Goal: Task Accomplishment & Management: Manage account settings

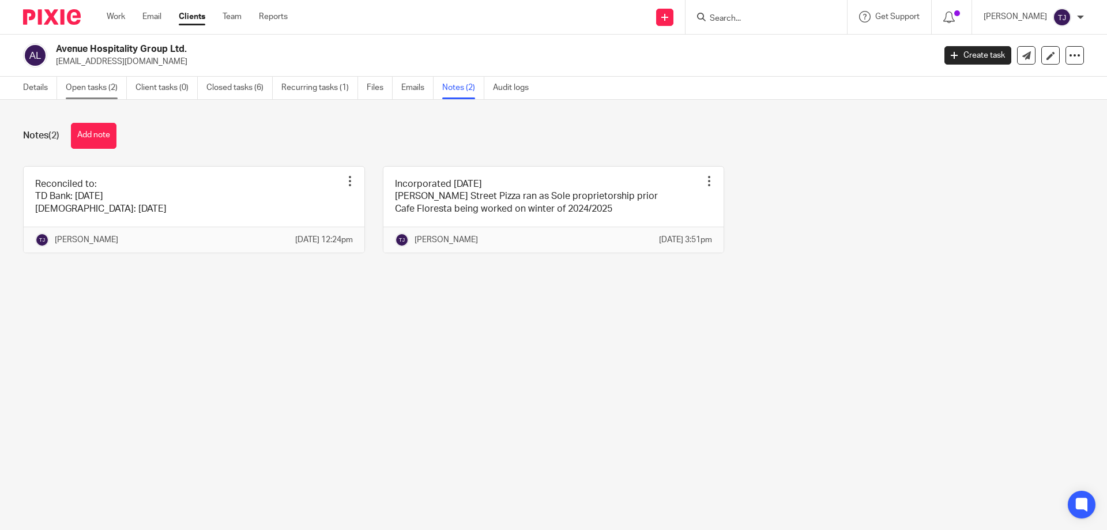
click at [84, 89] on link "Open tasks (2)" at bounding box center [96, 88] width 61 height 22
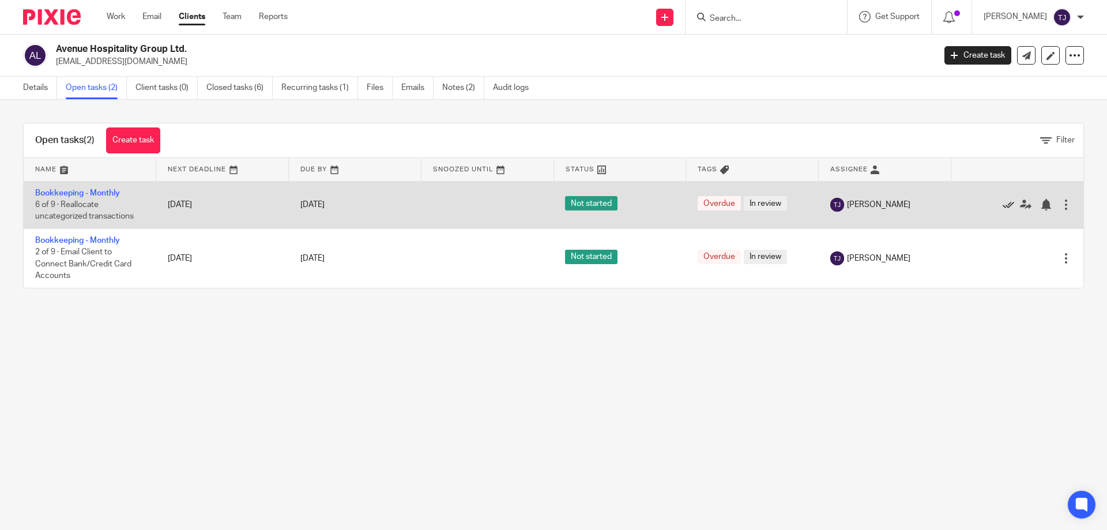
click at [1002, 205] on icon at bounding box center [1008, 205] width 12 height 12
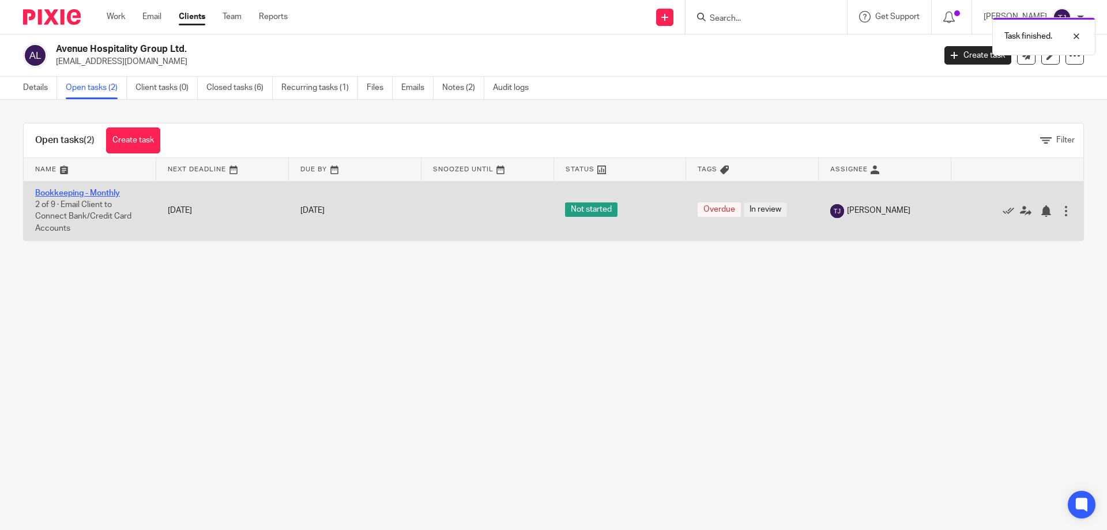
click at [98, 191] on link "Bookkeeping - Monthly" at bounding box center [77, 193] width 85 height 8
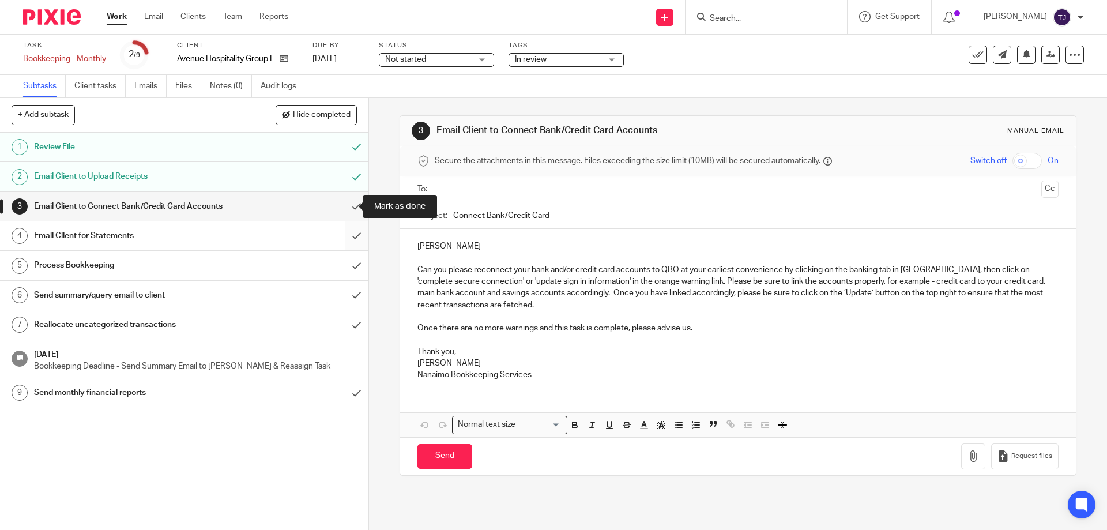
drag, startPoint x: 0, startPoint y: 0, endPoint x: 348, endPoint y: 232, distance: 418.2
click at [343, 208] on input "submit" at bounding box center [184, 206] width 368 height 29
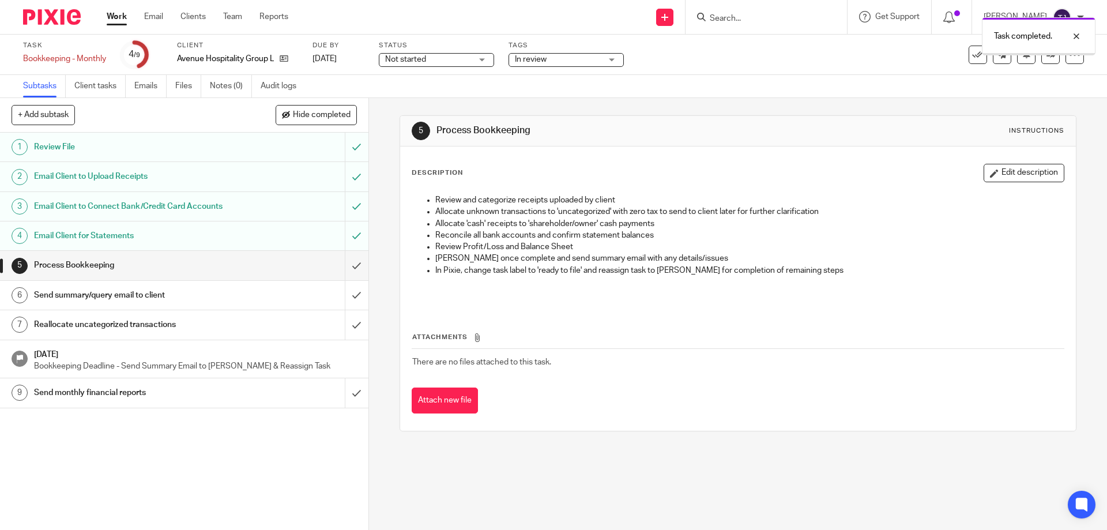
click at [343, 266] on input "submit" at bounding box center [184, 265] width 368 height 29
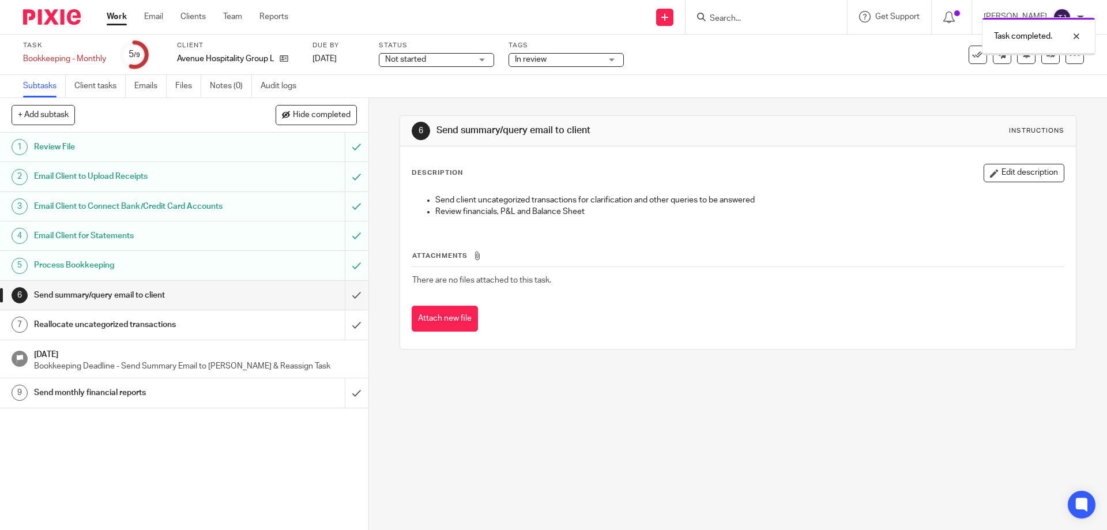
click at [344, 294] on input "submit" at bounding box center [184, 295] width 368 height 29
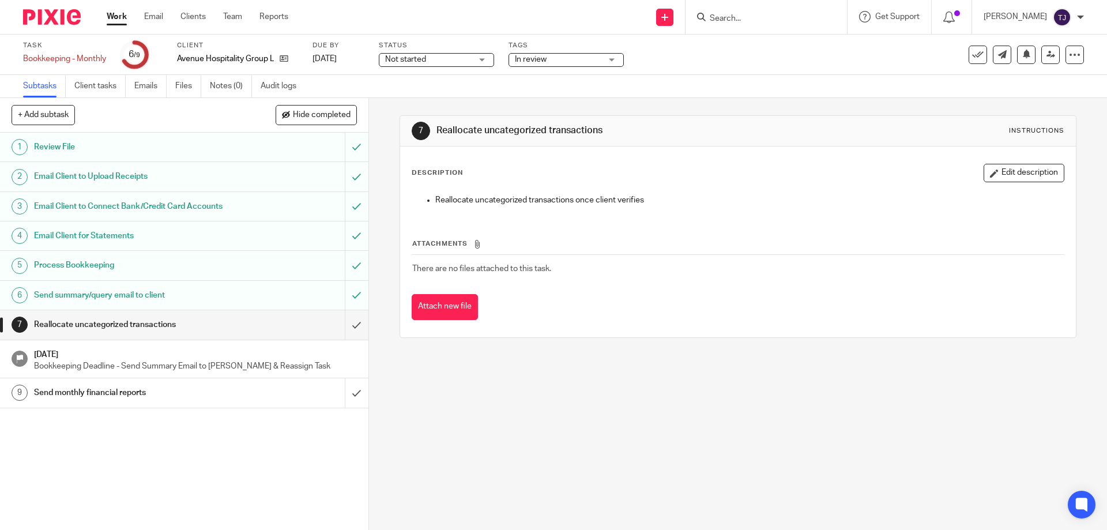
click at [58, 18] on img at bounding box center [52, 17] width 58 height 16
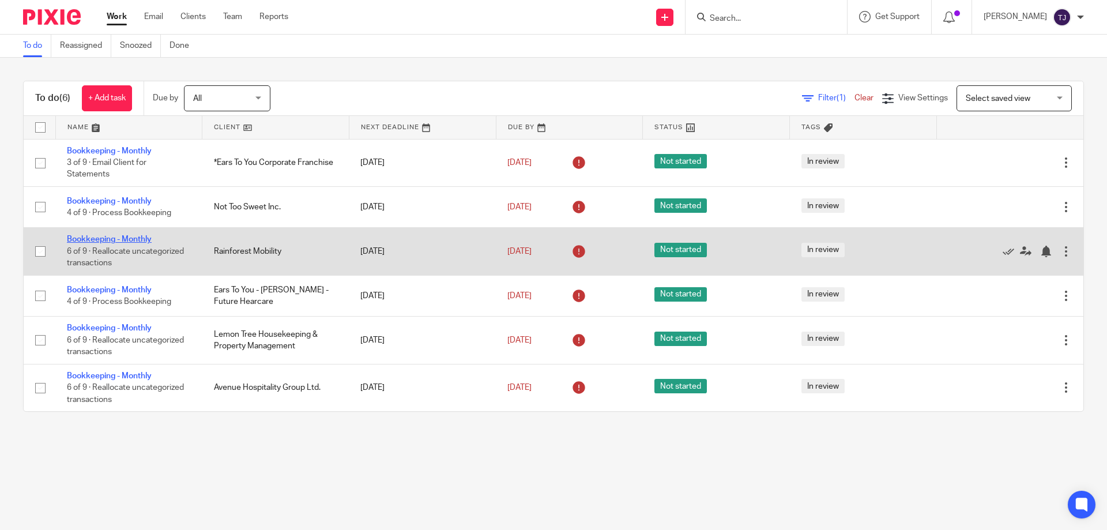
click at [115, 237] on link "Bookkeeping - Monthly" at bounding box center [109, 239] width 85 height 8
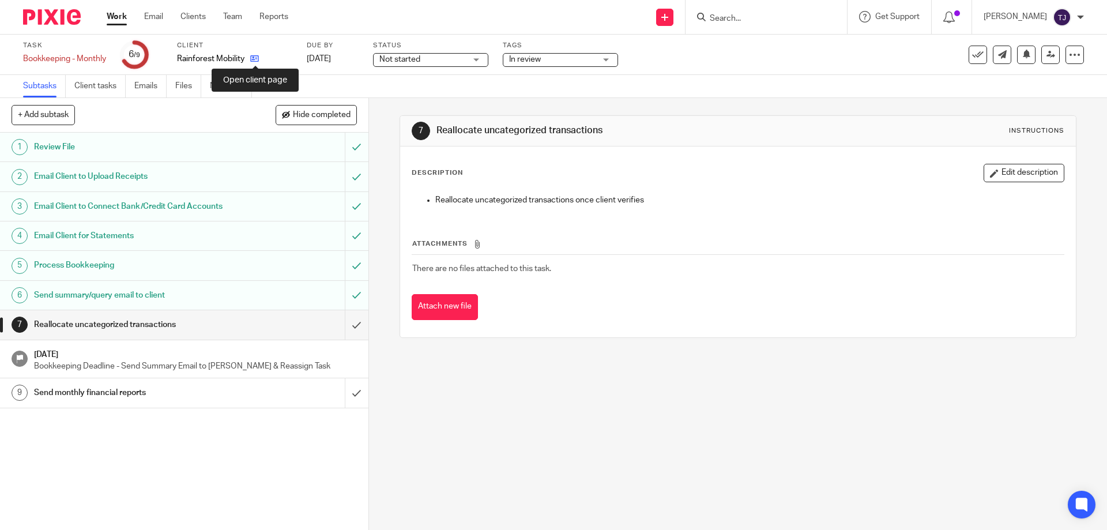
click at [256, 58] on icon at bounding box center [254, 58] width 9 height 9
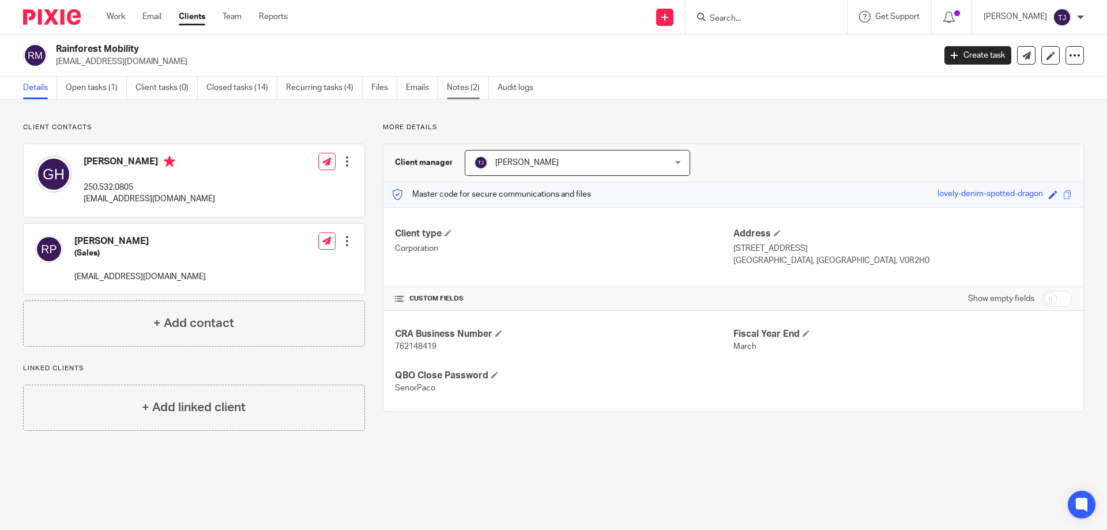
click at [463, 84] on link "Notes (2)" at bounding box center [468, 88] width 42 height 22
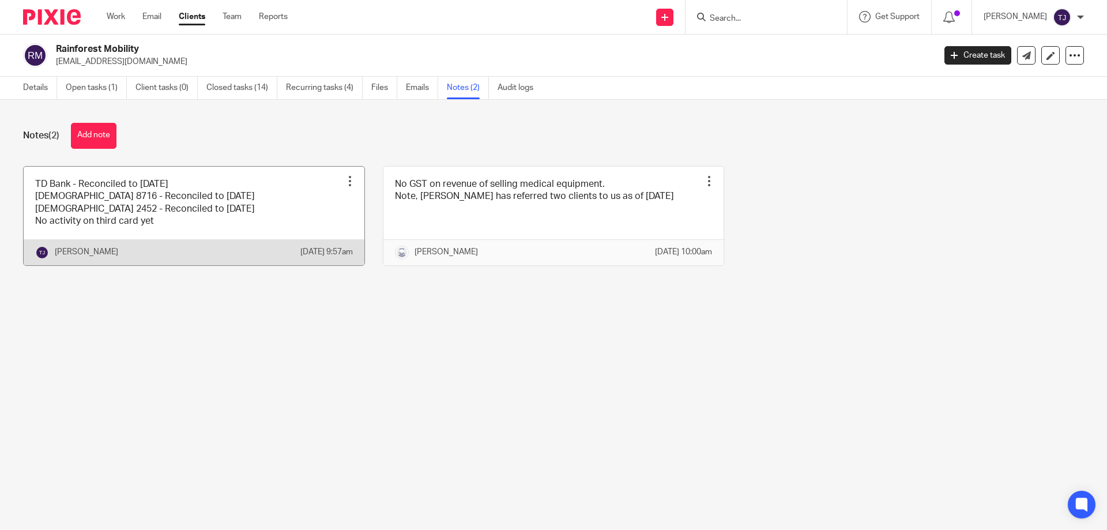
click at [186, 193] on link at bounding box center [194, 216] width 341 height 99
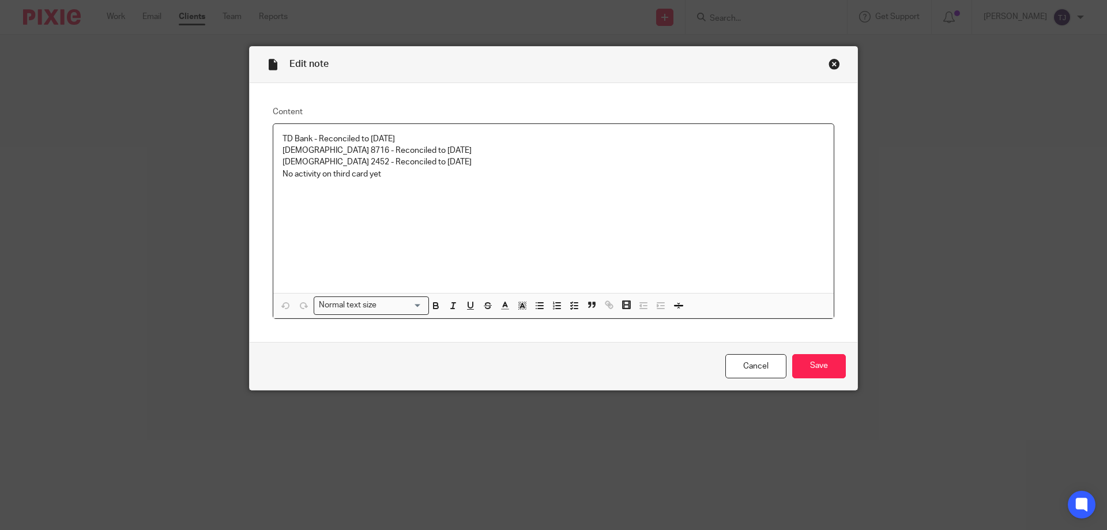
click at [399, 135] on p "TD Bank - Reconciled to [DATE]" at bounding box center [553, 139] width 542 height 12
click at [409, 157] on p "TD Visa 2452 - Reconciled to July 7" at bounding box center [553, 162] width 542 height 12
click at [801, 364] on input "Save" at bounding box center [819, 366] width 54 height 25
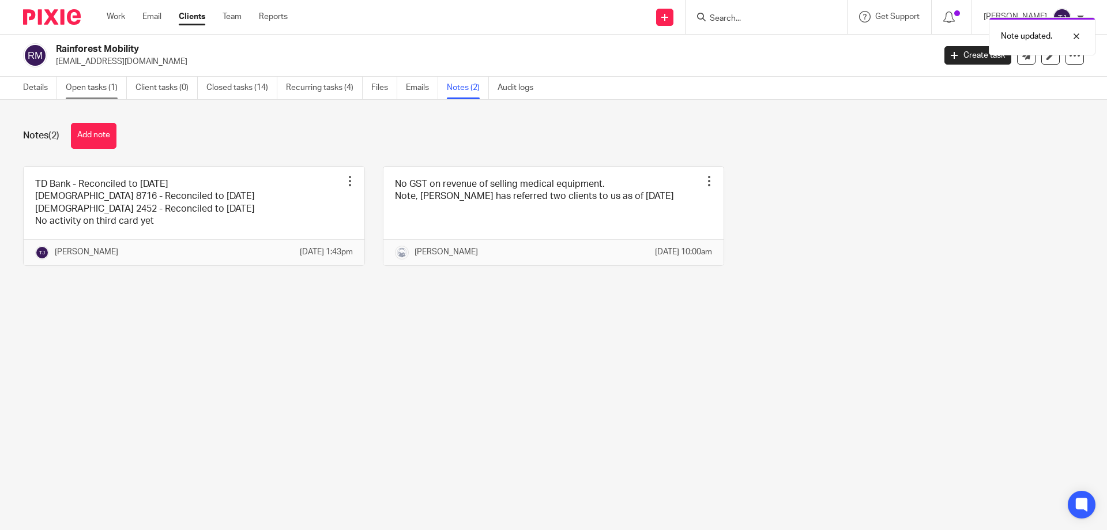
click at [85, 85] on link "Open tasks (1)" at bounding box center [96, 88] width 61 height 22
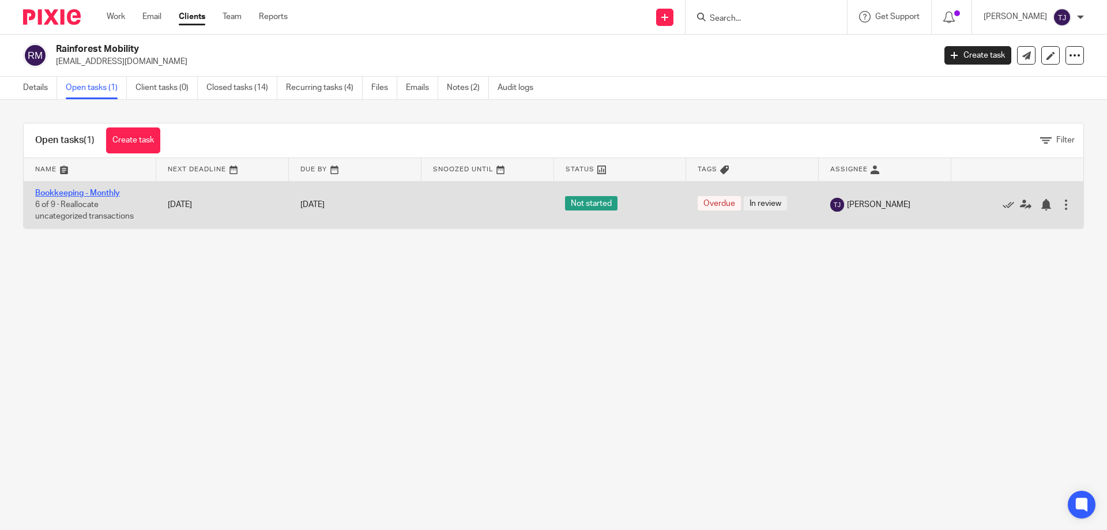
click at [75, 191] on link "Bookkeeping - Monthly" at bounding box center [77, 193] width 85 height 8
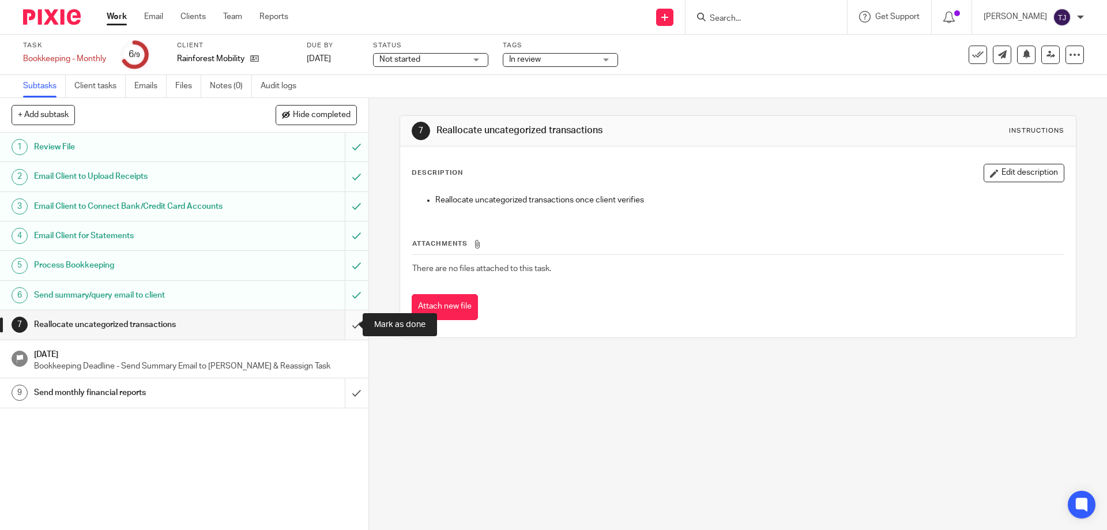
click at [344, 328] on input "submit" at bounding box center [184, 324] width 368 height 29
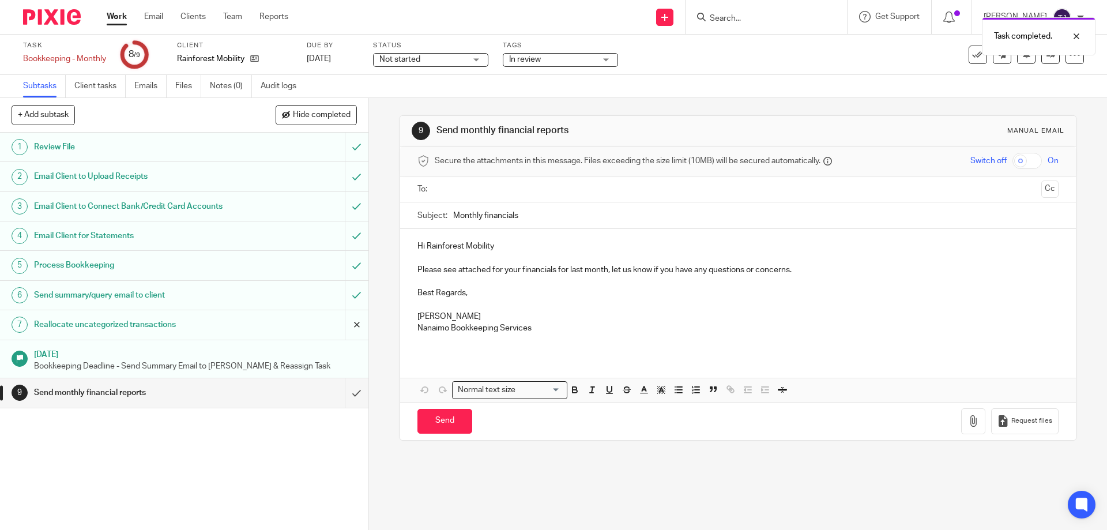
click at [347, 322] on input "submit" at bounding box center [184, 324] width 368 height 29
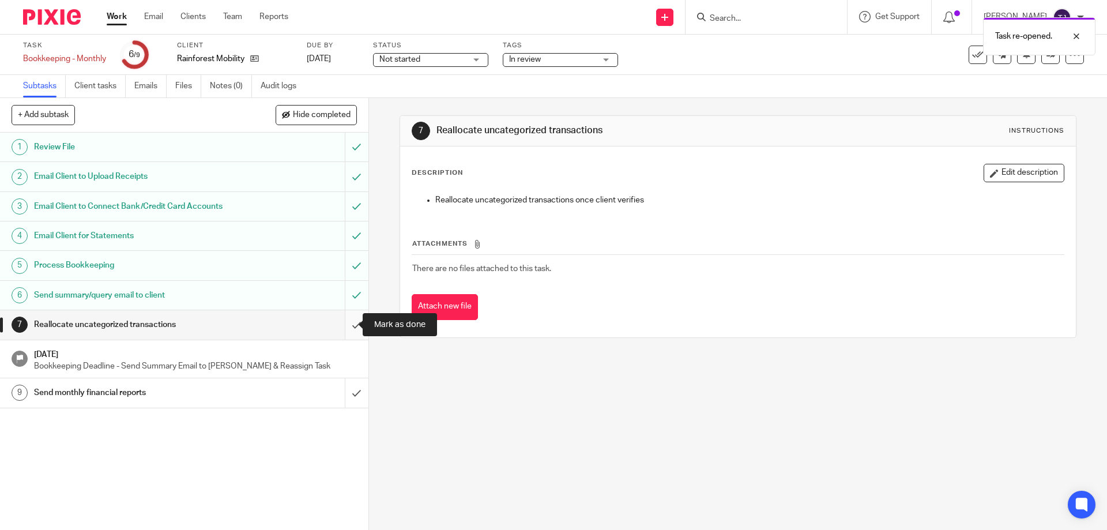
click at [344, 323] on input "submit" at bounding box center [184, 324] width 368 height 29
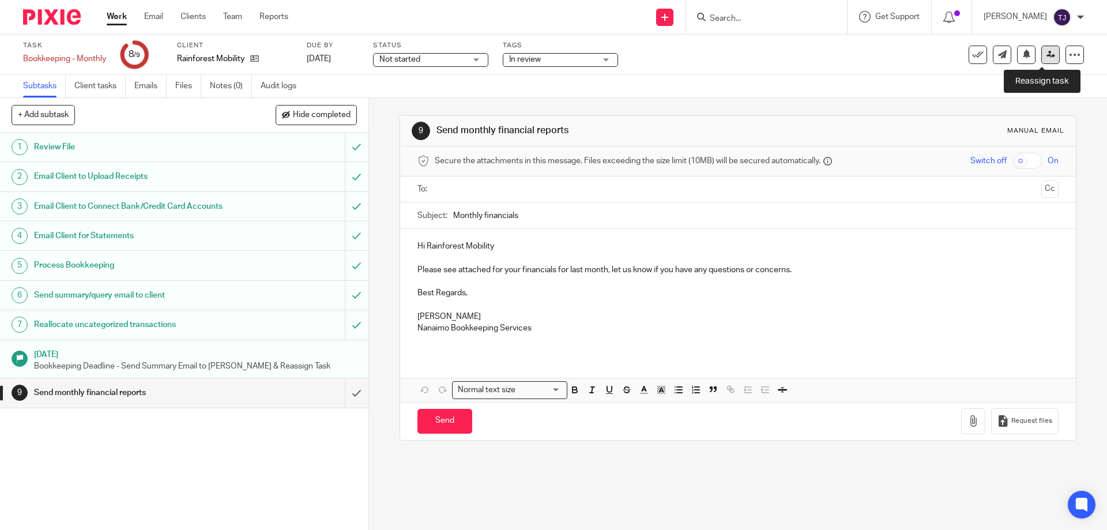
click at [1046, 55] on icon at bounding box center [1050, 54] width 9 height 9
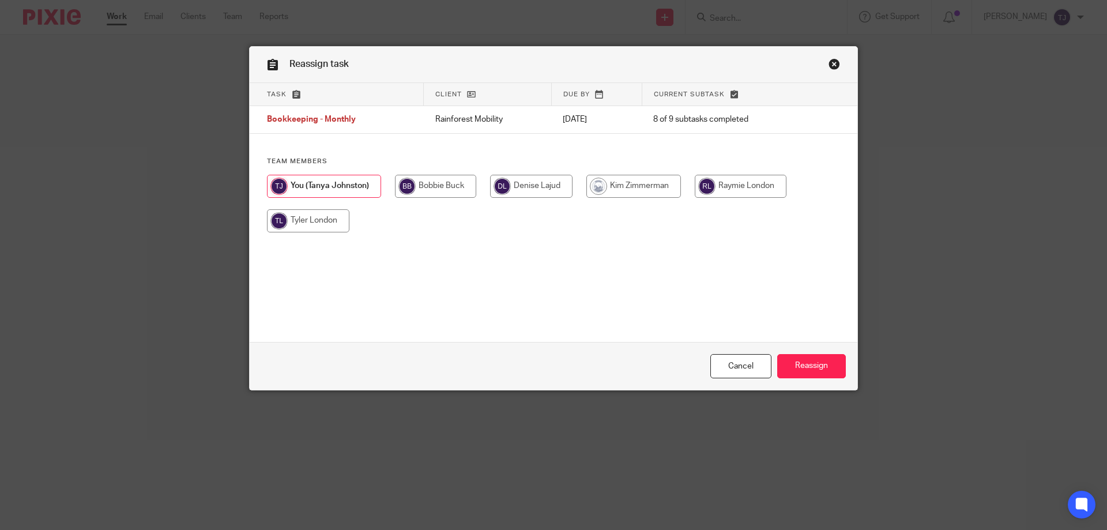
click at [727, 182] on input "radio" at bounding box center [741, 186] width 92 height 23
radio input "true"
click at [788, 367] on input "Reassign" at bounding box center [811, 366] width 69 height 25
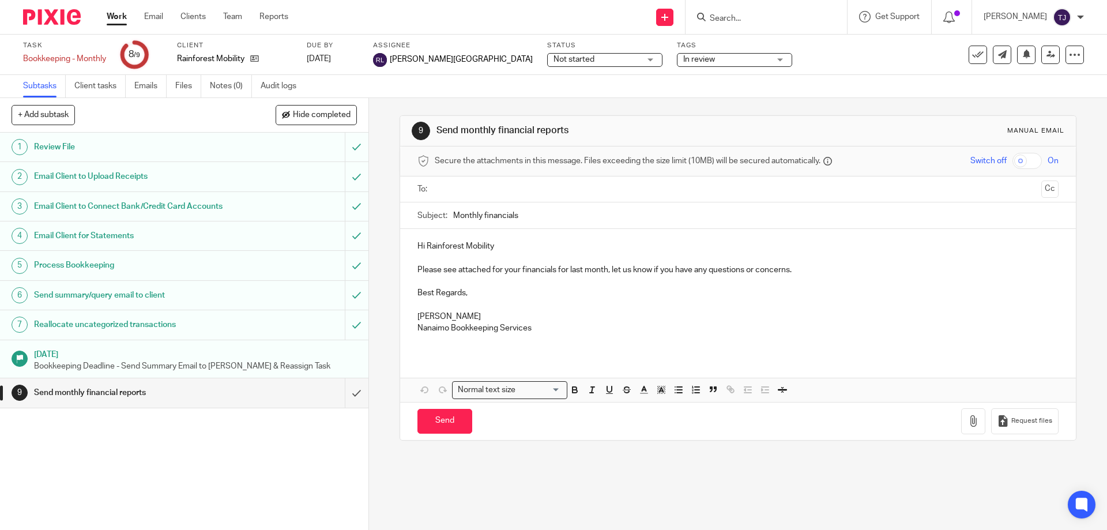
click at [61, 20] on img at bounding box center [52, 17] width 58 height 16
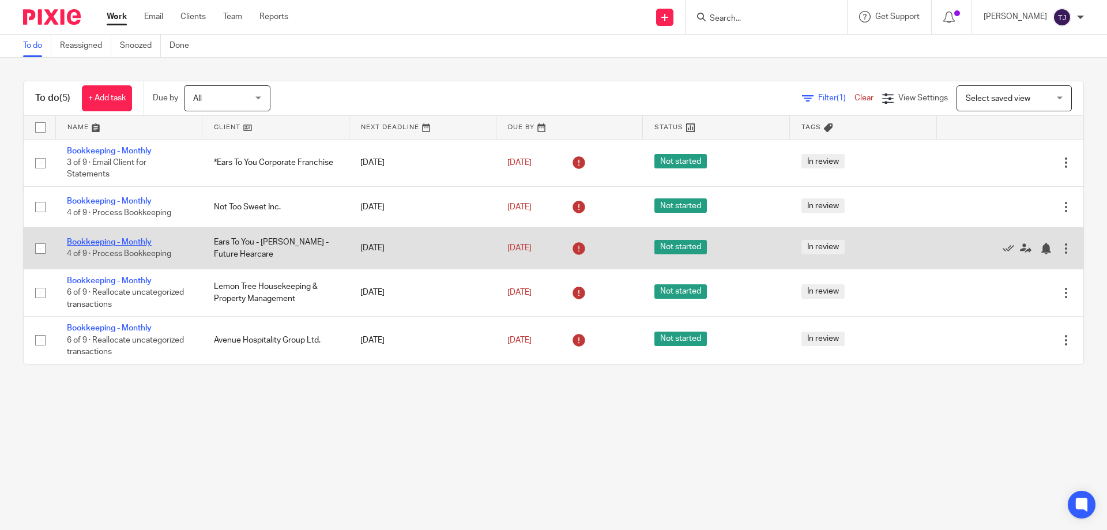
click at [122, 241] on link "Bookkeeping - Monthly" at bounding box center [109, 242] width 85 height 8
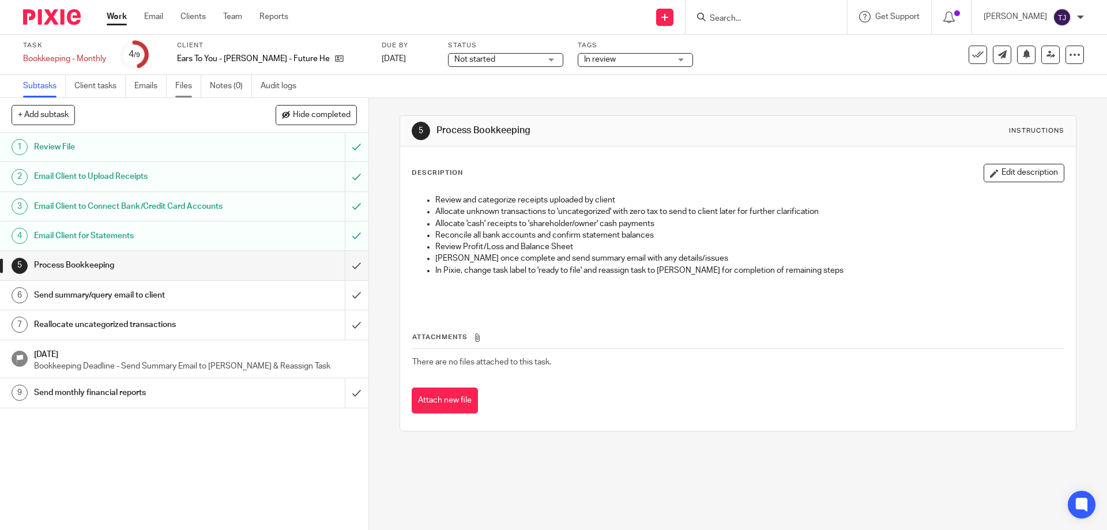
click at [184, 85] on link "Files" at bounding box center [188, 86] width 26 height 22
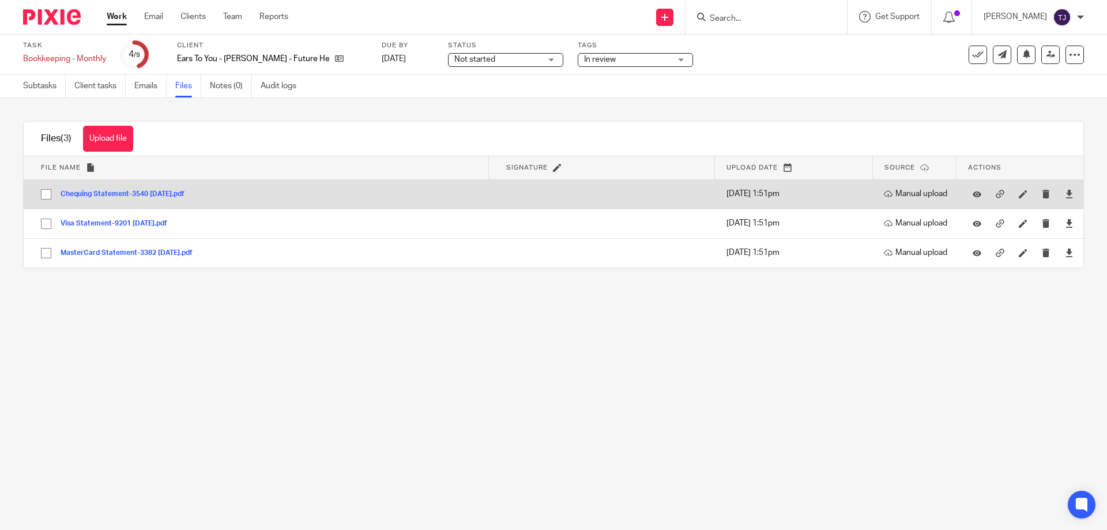
click at [119, 193] on button "Chequing Statement-3540 [DATE].pdf" at bounding box center [127, 194] width 133 height 8
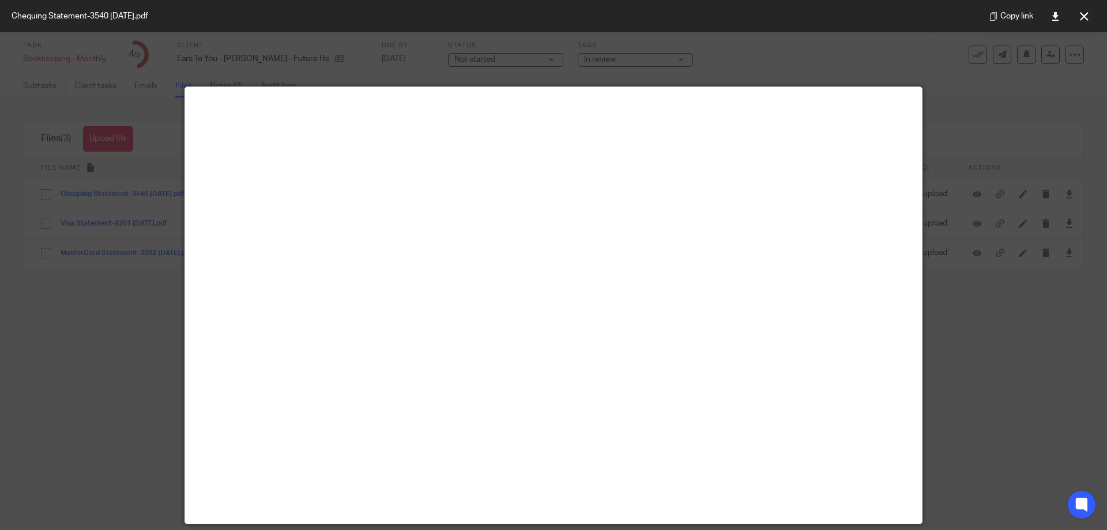
click at [76, 104] on div at bounding box center [553, 265] width 1107 height 530
click at [1056, 8] on link at bounding box center [1054, 16] width 23 height 23
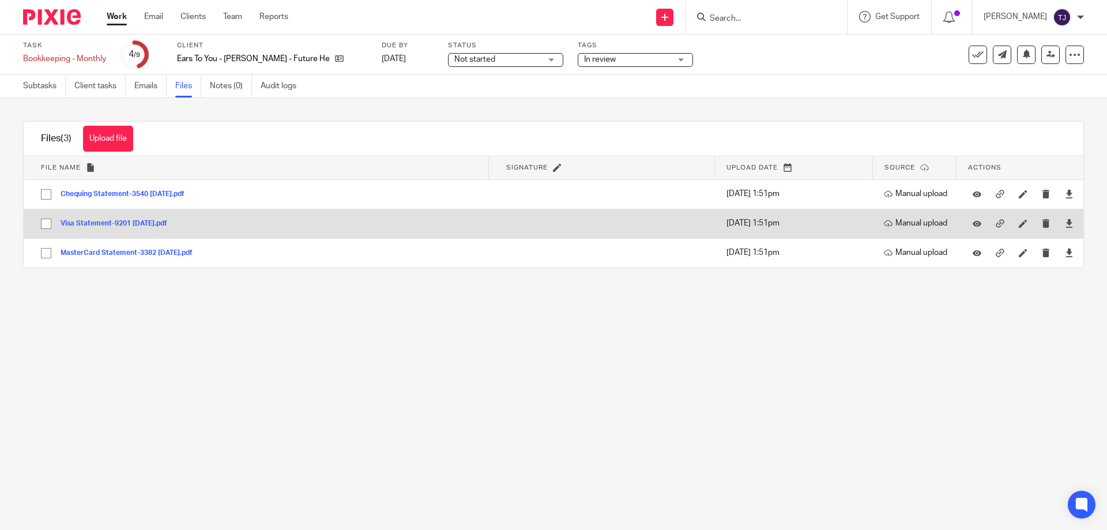
click at [123, 221] on button "Visa Statement-9201 [DATE].pdf" at bounding box center [118, 224] width 115 height 8
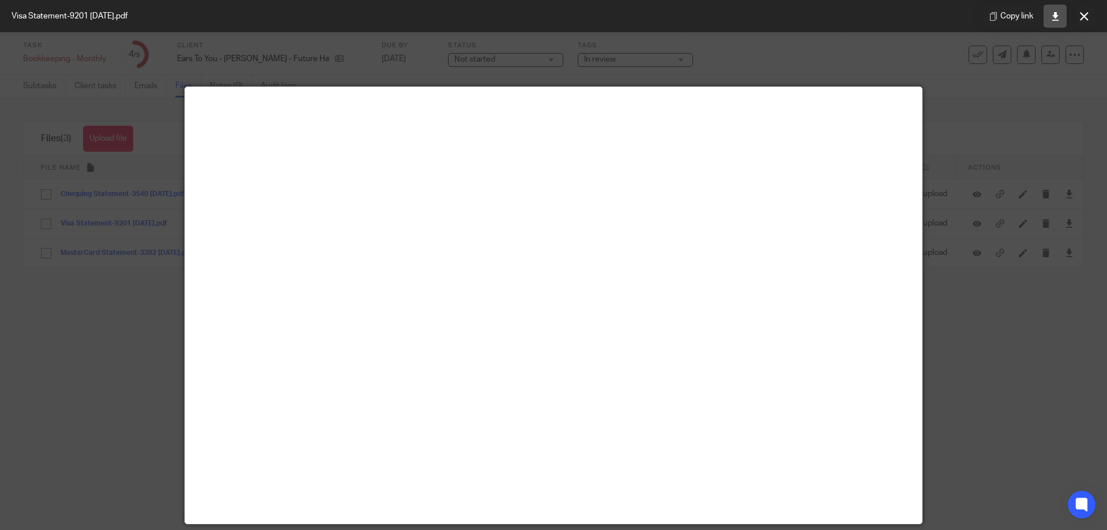
click at [1055, 15] on icon at bounding box center [1055, 16] width 9 height 9
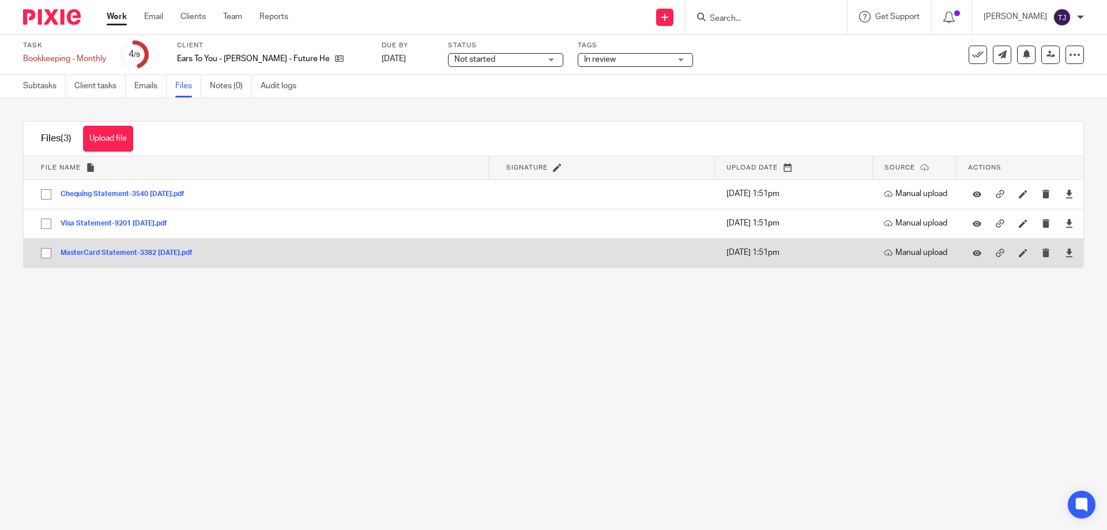
click at [87, 249] on button "MasterCard Statement-3382 2025-08-05.pdf" at bounding box center [131, 253] width 141 height 8
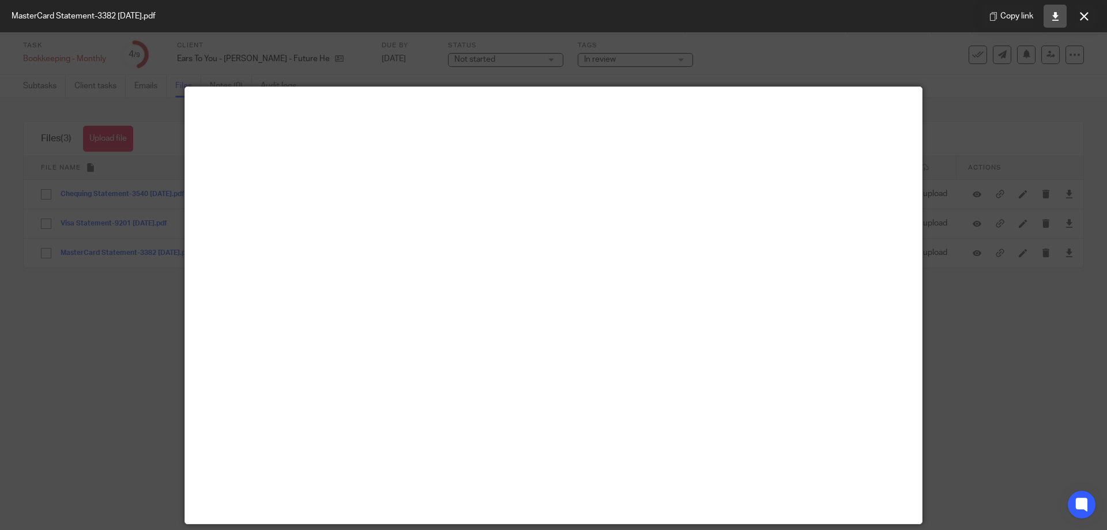
click at [1055, 11] on link at bounding box center [1054, 16] width 23 height 23
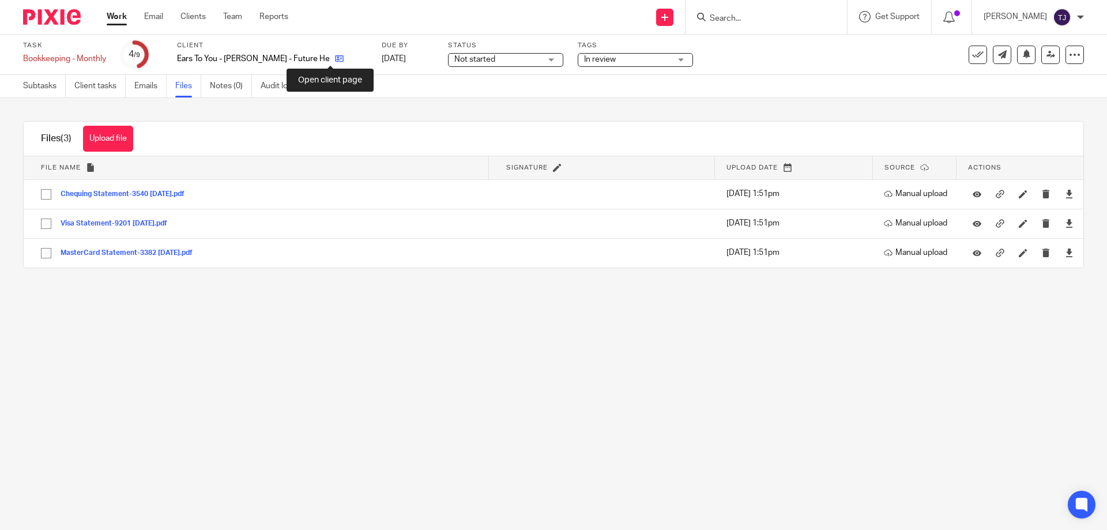
click at [335, 60] on icon at bounding box center [339, 58] width 9 height 9
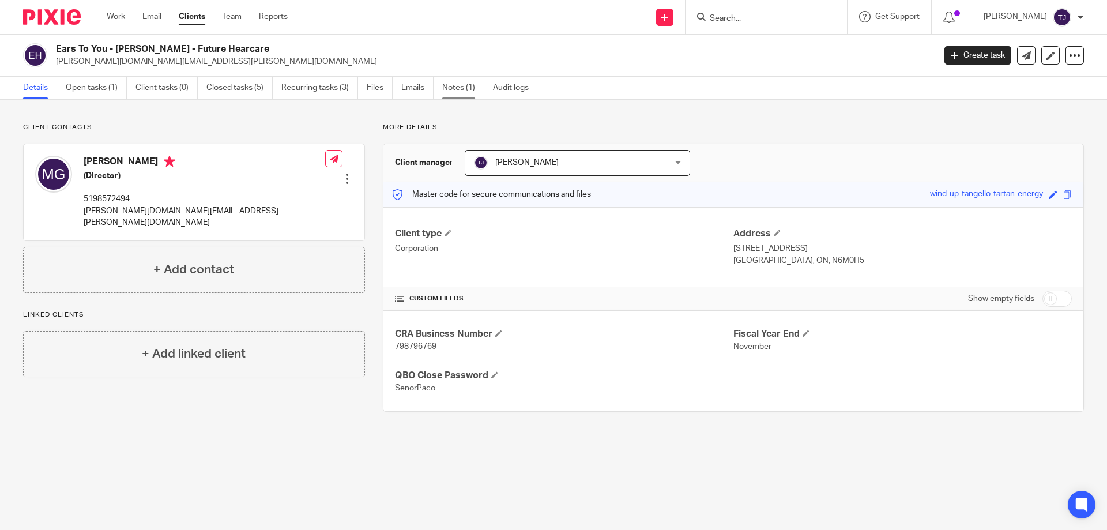
click at [451, 84] on link "Notes (1)" at bounding box center [463, 88] width 42 height 22
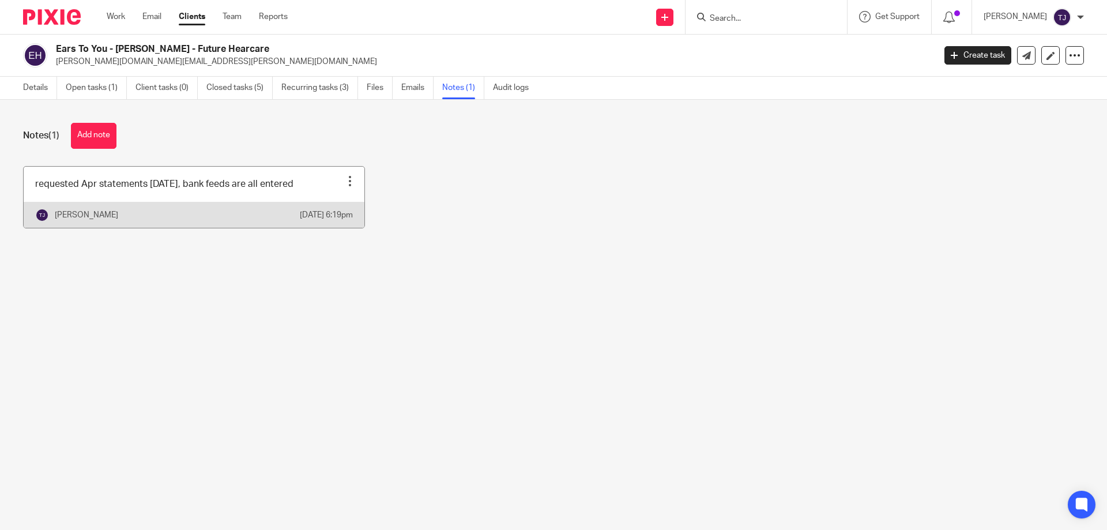
click at [201, 191] on link at bounding box center [194, 197] width 341 height 61
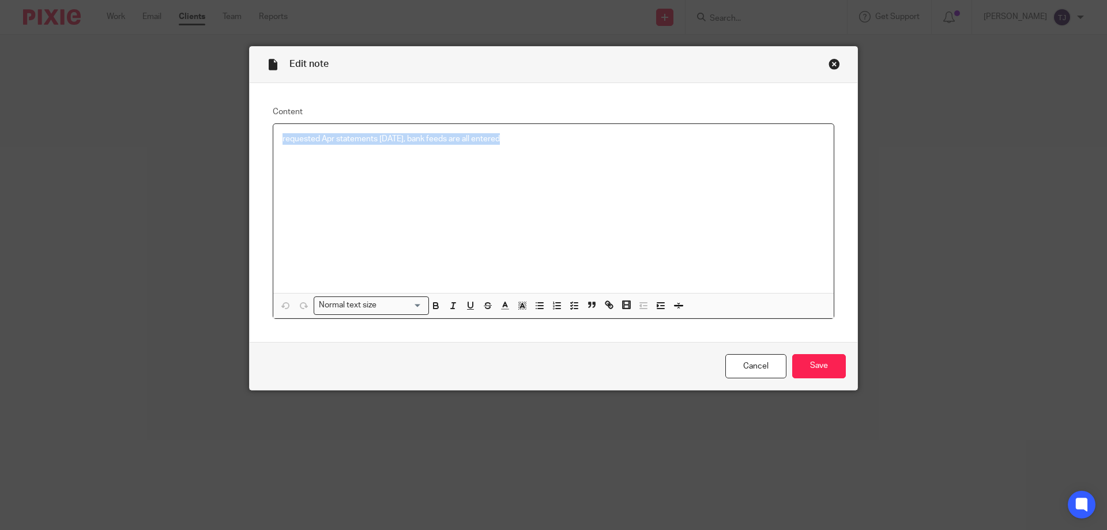
drag, startPoint x: 485, startPoint y: 136, endPoint x: 129, endPoint y: 117, distance: 356.1
click at [135, 114] on div "Edit note Content requested Apr statements May 21, bank feeds are all entered N…" at bounding box center [553, 265] width 1107 height 530
click at [295, 150] on p "Bank Aug 8" at bounding box center [553, 151] width 542 height 12
click at [294, 160] on p "Visa Aug 6" at bounding box center [553, 162] width 542 height 12
click at [292, 176] on p "MC Aug 5" at bounding box center [553, 174] width 542 height 12
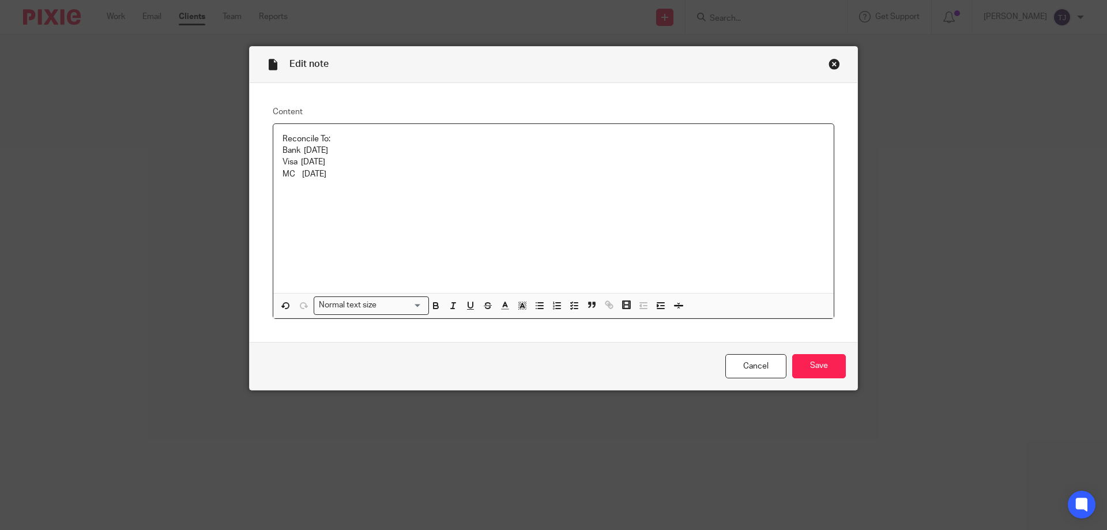
click at [297, 160] on p "Visa Aug 6" at bounding box center [553, 162] width 542 height 12
click at [294, 172] on p "MC Aug 5" at bounding box center [553, 174] width 542 height 12
click at [814, 363] on input "Save" at bounding box center [819, 366] width 54 height 25
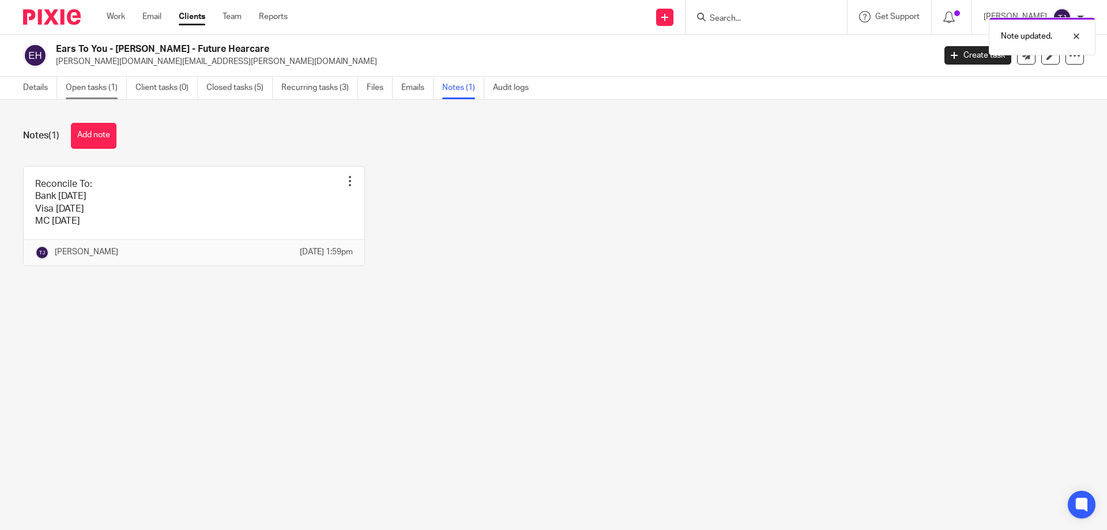
click at [85, 82] on link "Open tasks (1)" at bounding box center [96, 88] width 61 height 22
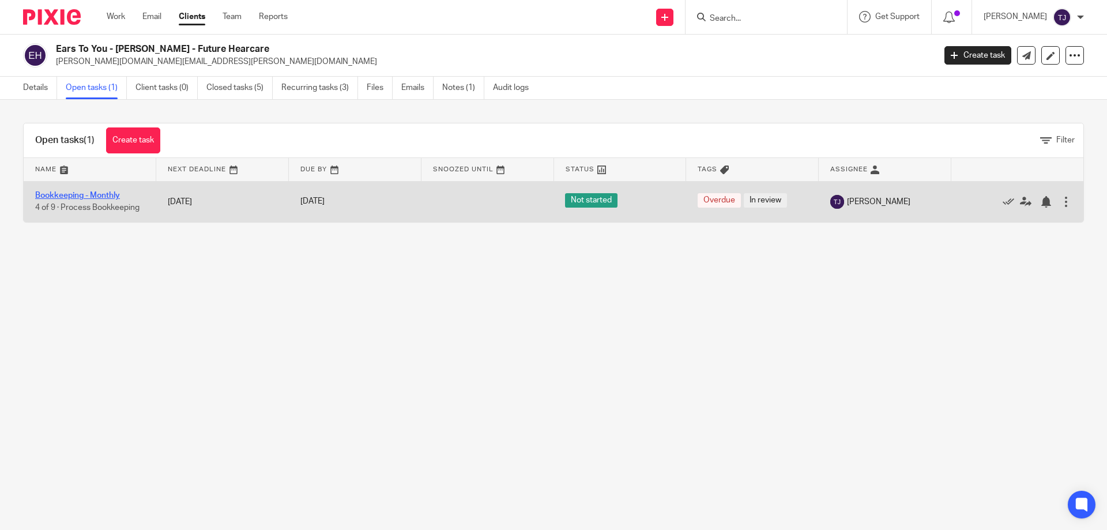
click at [78, 195] on link "Bookkeeping - Monthly" at bounding box center [77, 195] width 85 height 8
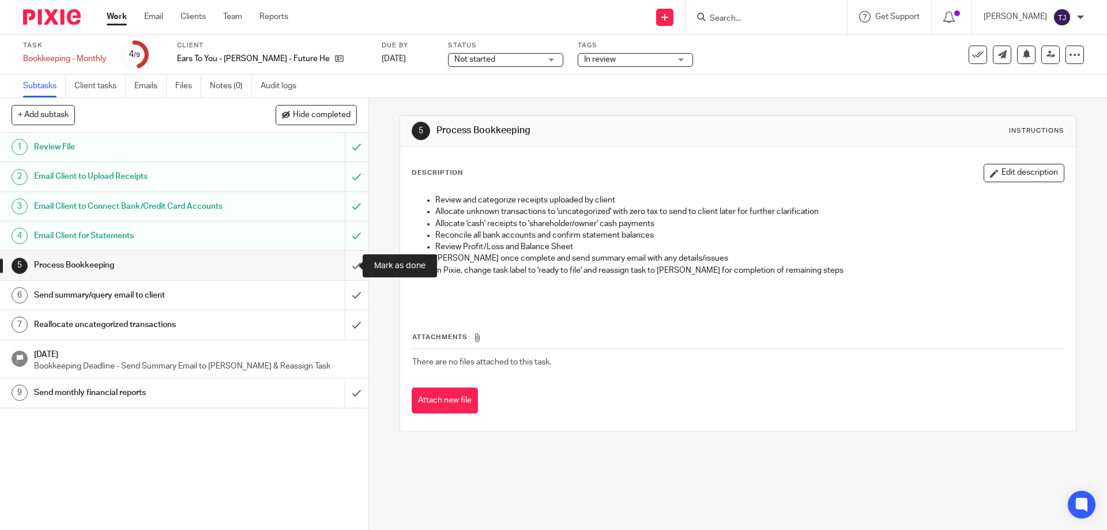
click at [342, 266] on input "submit" at bounding box center [184, 265] width 368 height 29
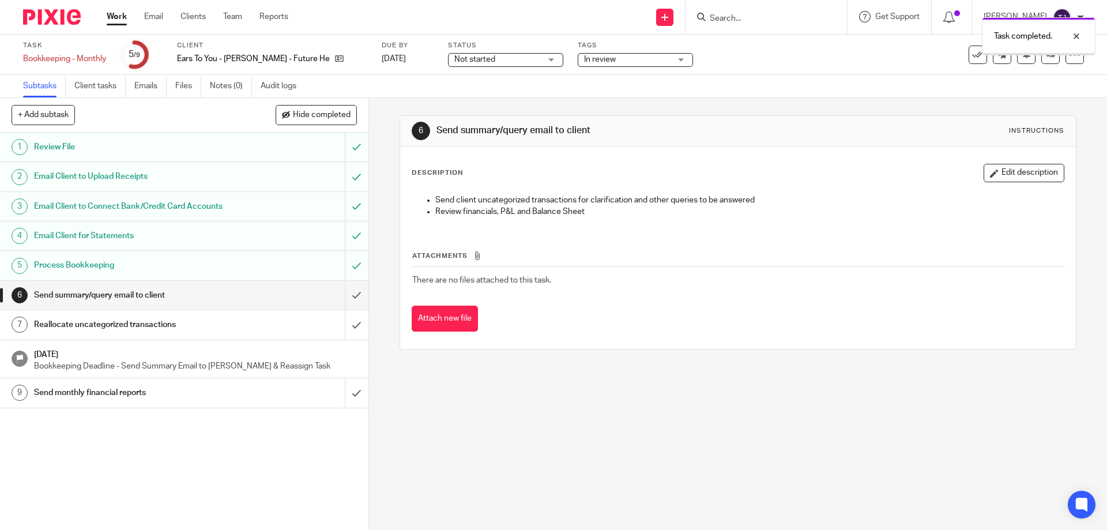
click at [344, 294] on input "submit" at bounding box center [184, 295] width 368 height 29
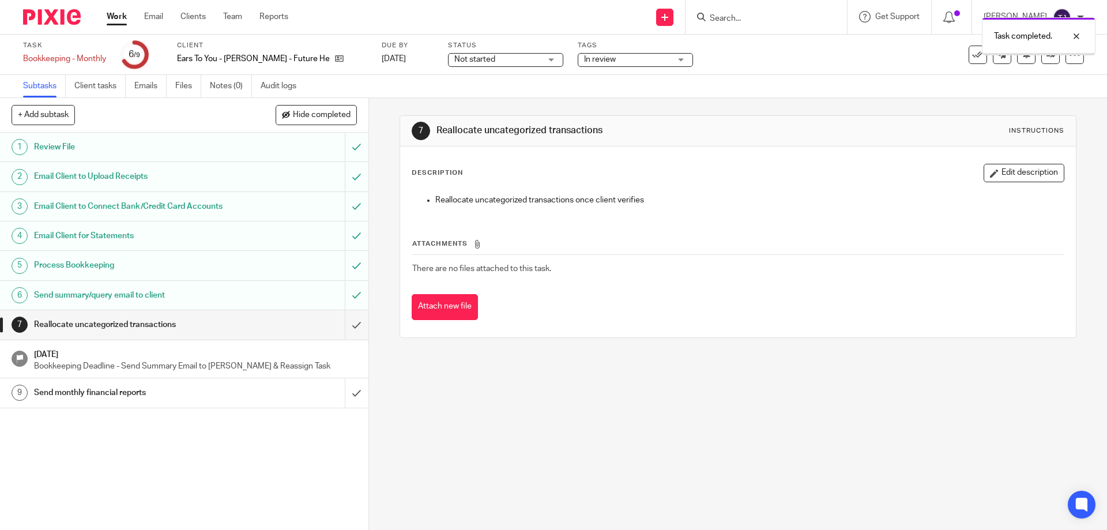
click at [344, 322] on input "submit" at bounding box center [184, 324] width 368 height 29
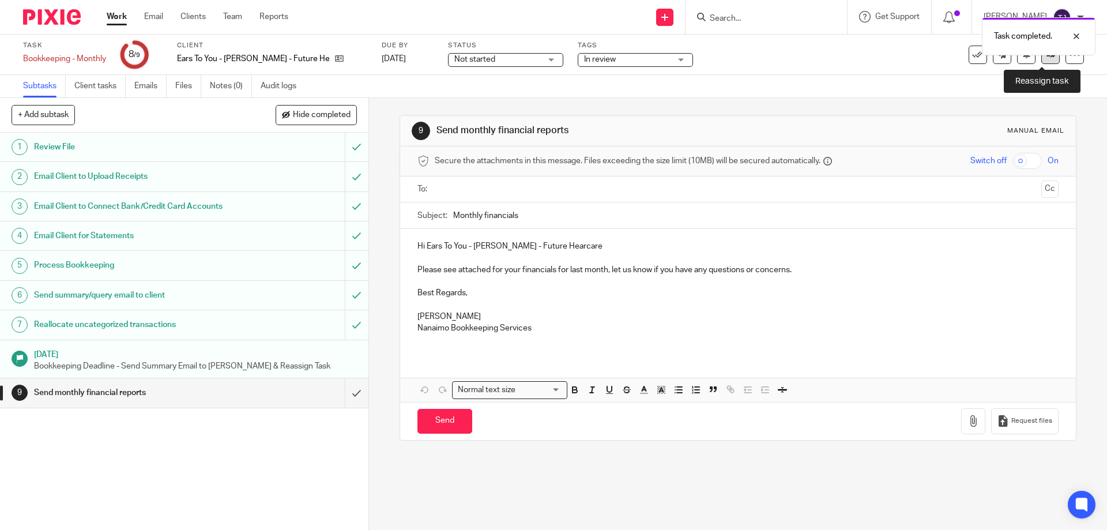
click at [1044, 62] on link at bounding box center [1050, 55] width 18 height 18
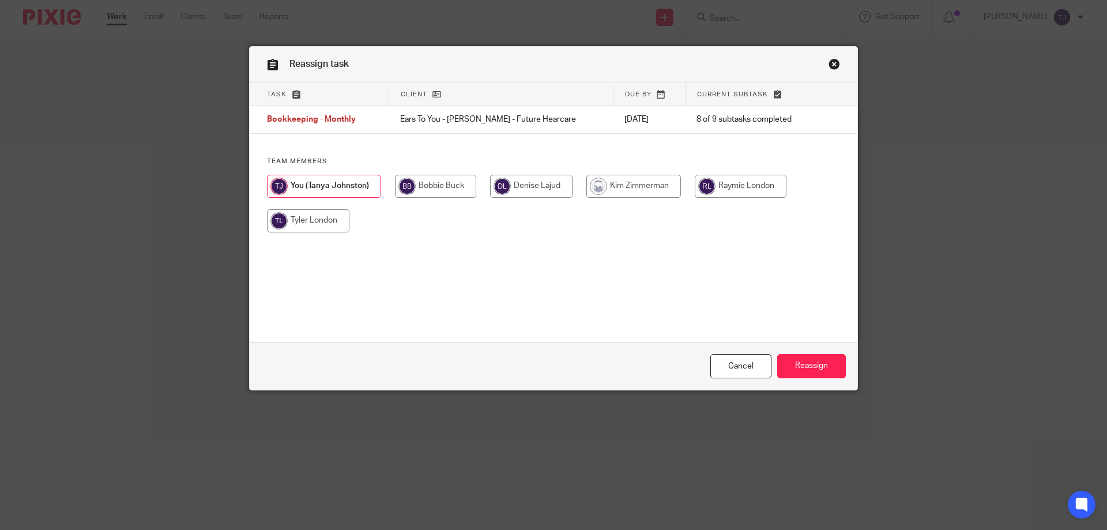
click at [716, 184] on input "radio" at bounding box center [741, 186] width 92 height 23
radio input "true"
click at [797, 364] on input "Reassign" at bounding box center [811, 366] width 69 height 25
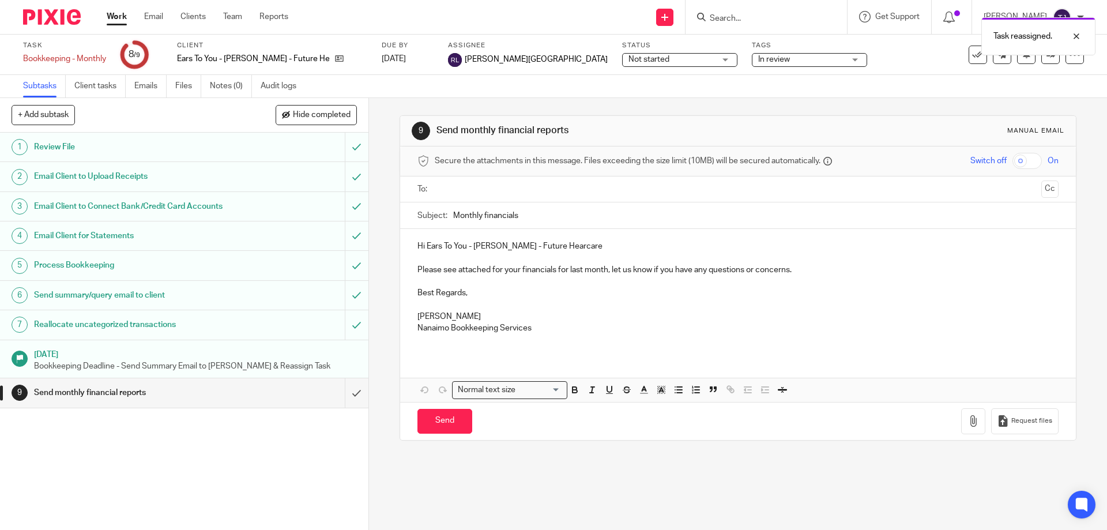
click at [55, 9] on img at bounding box center [52, 17] width 58 height 16
